Goal: Communication & Community: Participate in discussion

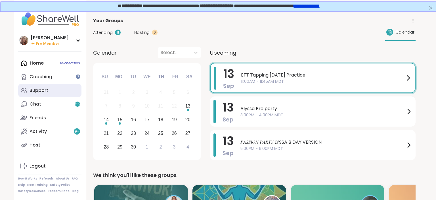
click at [69, 95] on link "Support" at bounding box center [49, 91] width 63 height 14
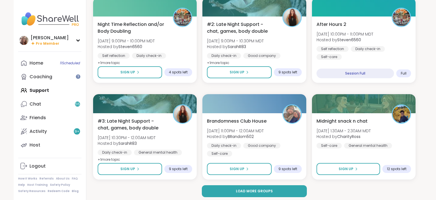
scroll to position [1061, 0]
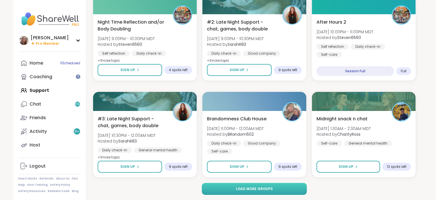
click at [237, 187] on button "Load more groups" at bounding box center [254, 189] width 105 height 12
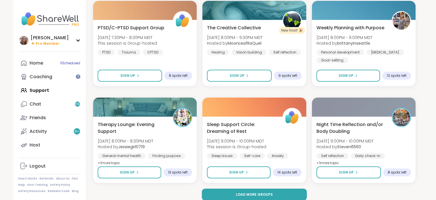
scroll to position [2216, 0]
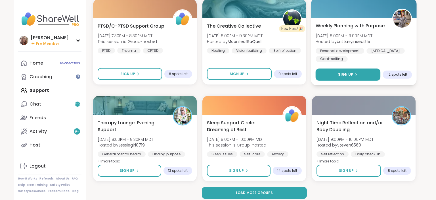
click at [360, 77] on button "Sign Up" at bounding box center [348, 74] width 65 height 12
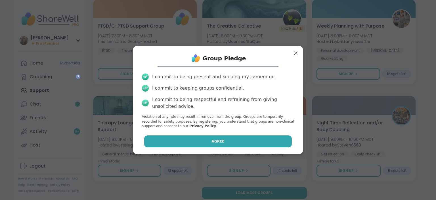
click at [260, 143] on button "Agree" at bounding box center [218, 141] width 148 height 12
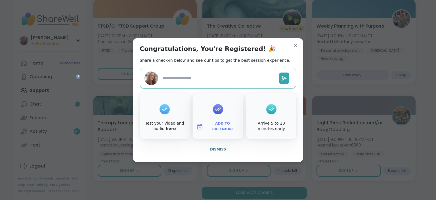
type textarea "*"
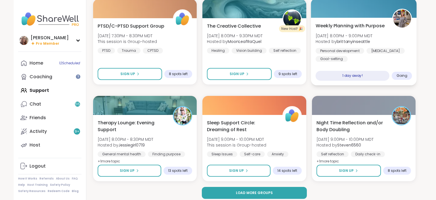
scroll to position [2220, 0]
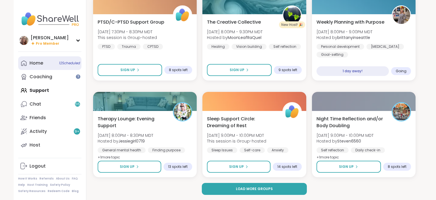
click at [62, 67] on link "Home 12 Scheduled" at bounding box center [49, 63] width 63 height 14
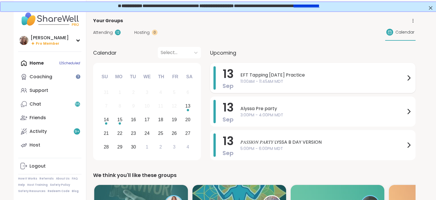
click at [261, 69] on div "EFT Tapping Saturday Practice 11:00AM - 11:45AM MDT" at bounding box center [327, 77] width 172 height 23
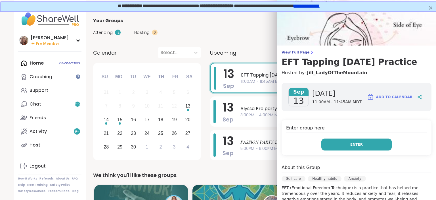
click at [364, 147] on button "Enter" at bounding box center [357, 144] width 70 height 12
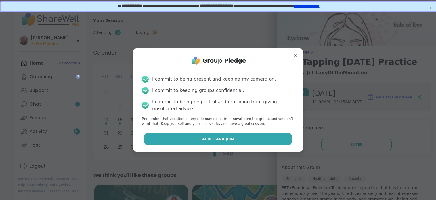
click at [272, 141] on button "Agree and Join" at bounding box center [218, 139] width 148 height 12
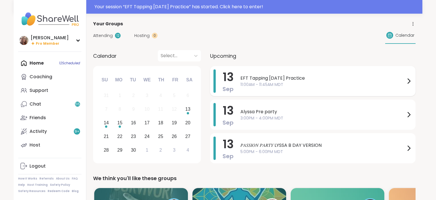
click at [296, 80] on span "EFT Tapping [DATE] Practice" at bounding box center [323, 78] width 165 height 7
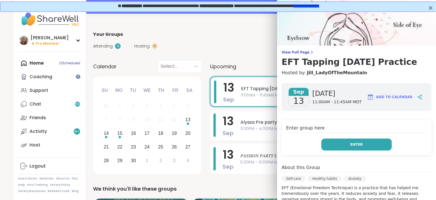
click at [350, 147] on button "Enter" at bounding box center [357, 144] width 70 height 12
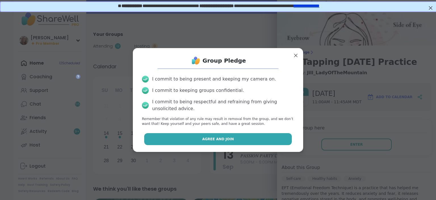
click at [281, 137] on button "Agree and Join" at bounding box center [218, 139] width 148 height 12
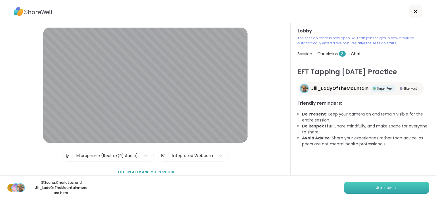
click at [392, 185] on button "Join now" at bounding box center [386, 187] width 85 height 12
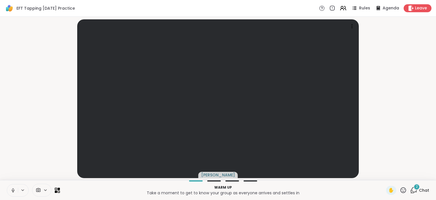
click at [421, 188] on span "Chat" at bounding box center [424, 190] width 10 height 6
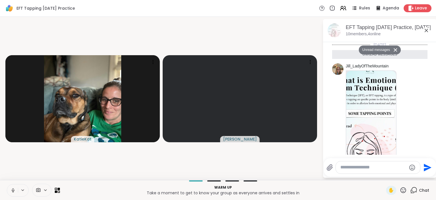
scroll to position [157, 0]
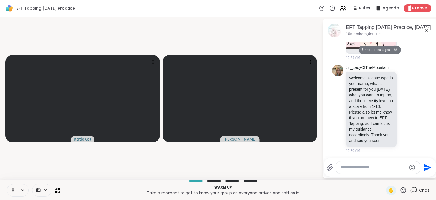
click at [367, 169] on textarea "Type your message" at bounding box center [374, 167] width 66 height 6
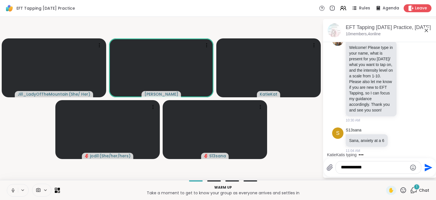
scroll to position [210, 0]
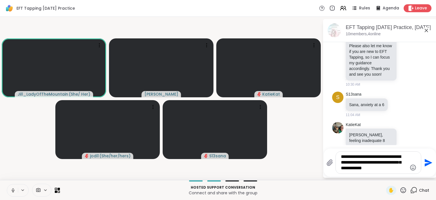
type textarea "**********"
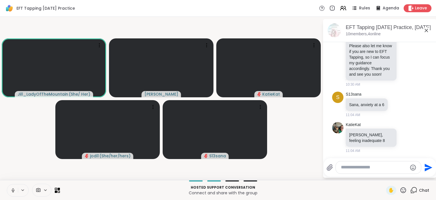
scroll to position [257, 0]
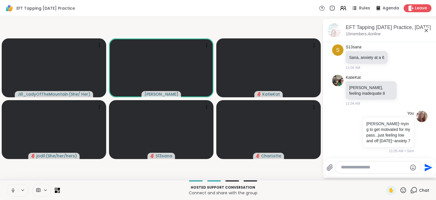
click at [13, 189] on icon at bounding box center [13, 189] width 5 height 5
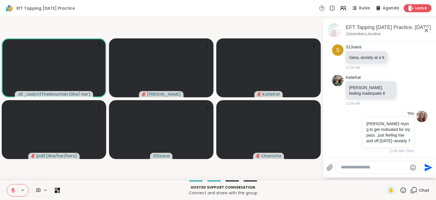
click at [13, 189] on icon at bounding box center [13, 188] width 2 height 2
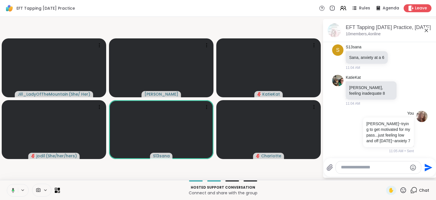
click at [13, 189] on icon at bounding box center [13, 189] width 3 height 5
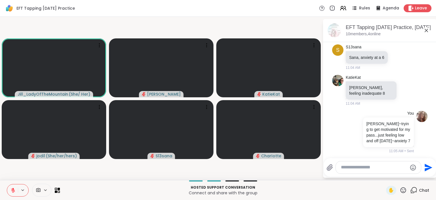
click at [13, 189] on icon at bounding box center [13, 188] width 2 height 2
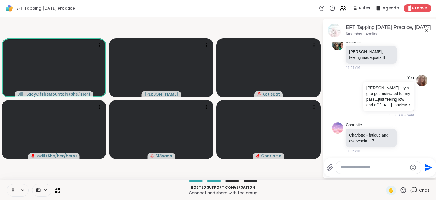
click at [15, 189] on icon at bounding box center [13, 189] width 5 height 5
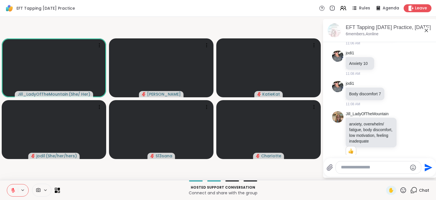
scroll to position [408, 0]
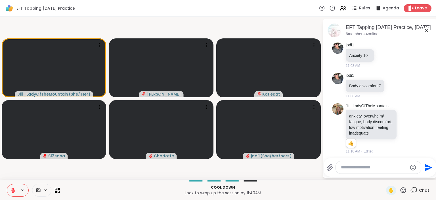
click at [12, 187] on button at bounding box center [12, 190] width 11 height 12
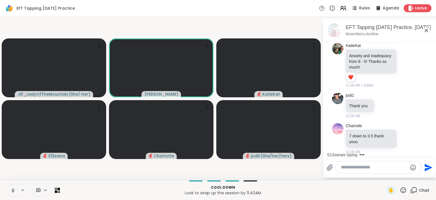
scroll to position [554, 0]
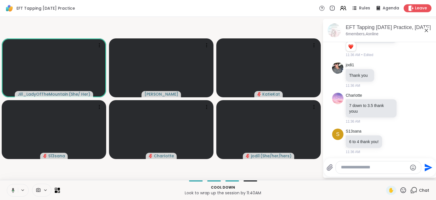
click at [12, 187] on button at bounding box center [12, 190] width 12 height 12
click at [348, 168] on textarea "Type your message" at bounding box center [374, 167] width 66 height 6
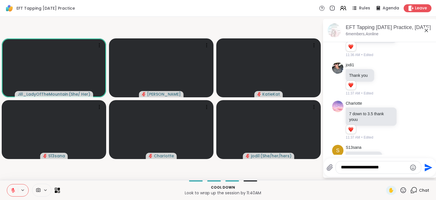
type textarea "**********"
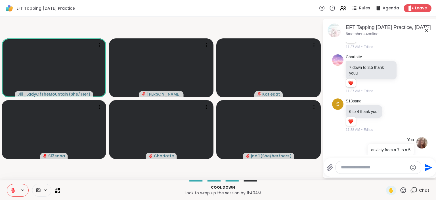
scroll to position [617, 0]
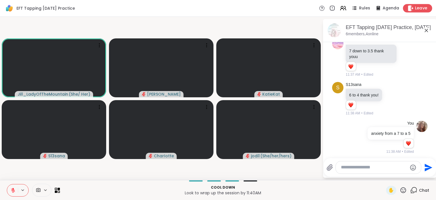
click at [419, 9] on span "Leave" at bounding box center [421, 8] width 12 height 6
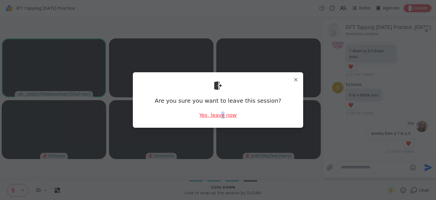
click at [222, 116] on div "Yes, leave now" at bounding box center [217, 114] width 37 height 7
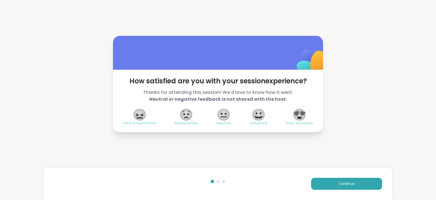
click at [303, 115] on span "😍" at bounding box center [300, 114] width 14 height 10
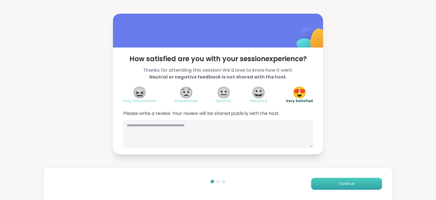
click at [349, 184] on span "Continue" at bounding box center [347, 183] width 16 height 5
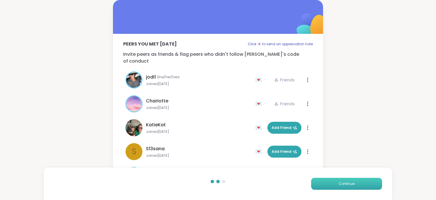
click at [349, 183] on span "Continue" at bounding box center [347, 183] width 16 height 5
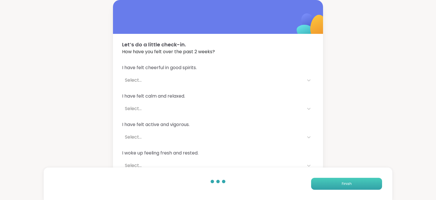
click at [349, 183] on span "Finish" at bounding box center [347, 183] width 10 height 5
